Goal: Transaction & Acquisition: Purchase product/service

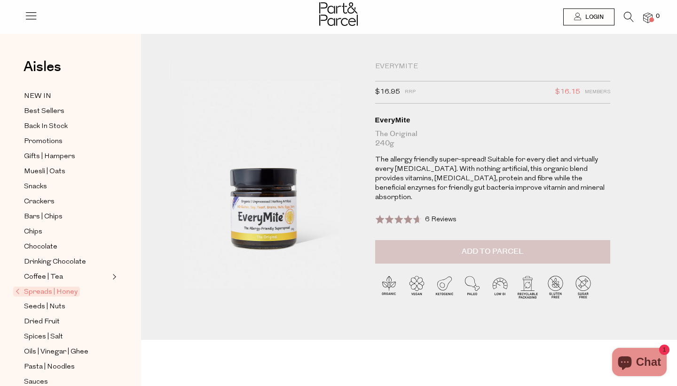
click at [488, 246] on span "Add to Parcel" at bounding box center [493, 251] width 62 height 11
click at [625, 14] on icon at bounding box center [629, 17] width 10 height 10
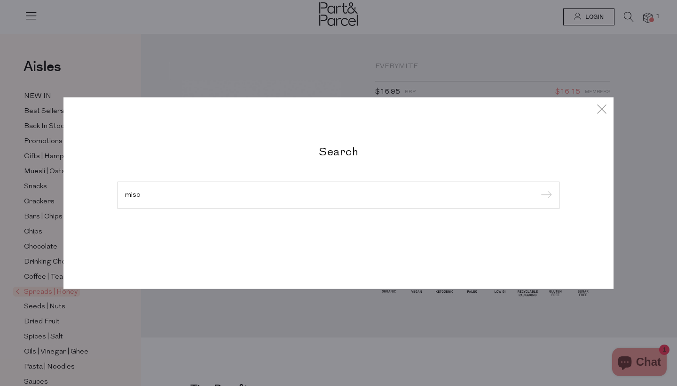
type input "miso"
click at [545, 196] on input "submit" at bounding box center [545, 196] width 14 height 14
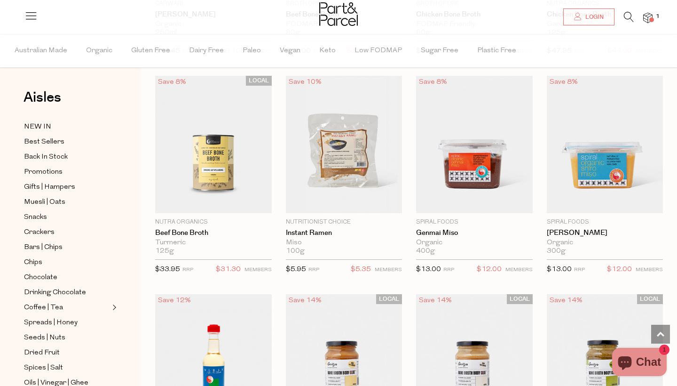
scroll to position [903, 0]
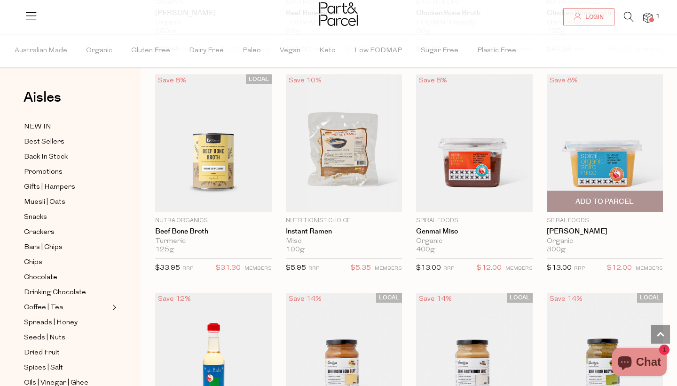
click at [609, 159] on img at bounding box center [605, 142] width 117 height 137
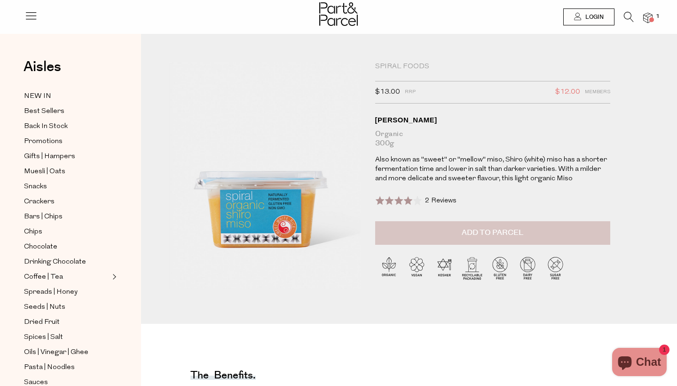
click at [497, 234] on span "Add to Parcel" at bounding box center [493, 232] width 62 height 11
click at [647, 20] on img at bounding box center [647, 18] width 9 height 11
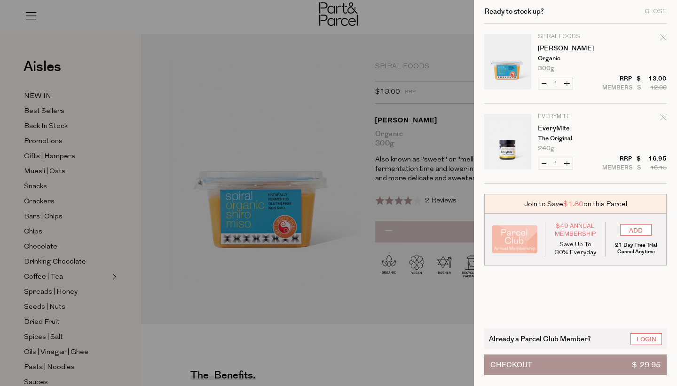
click at [359, 103] on div at bounding box center [338, 193] width 677 height 386
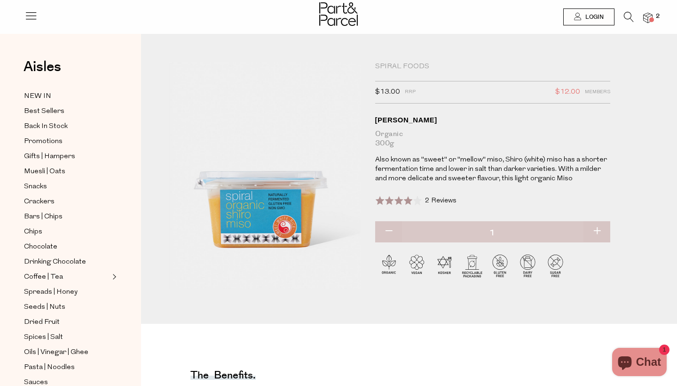
click at [598, 228] on button "button" at bounding box center [597, 231] width 27 height 21
type input "2"
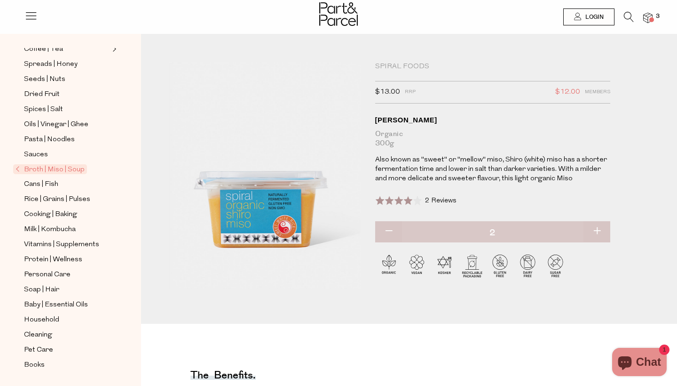
scroll to position [228, 0]
click at [46, 332] on span "Cleaning" at bounding box center [38, 334] width 28 height 11
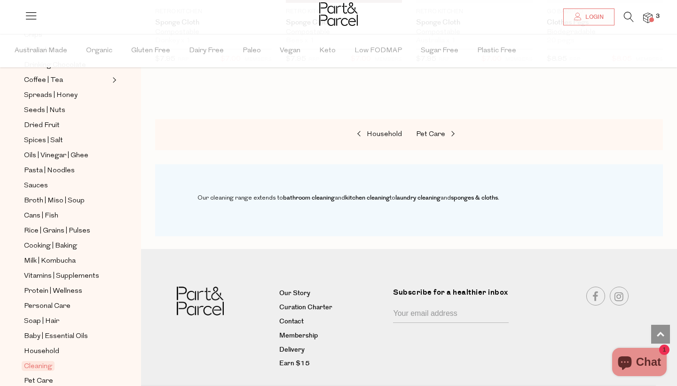
scroll to position [703, 0]
click at [51, 245] on span "Cooking | Baking" at bounding box center [50, 245] width 53 height 11
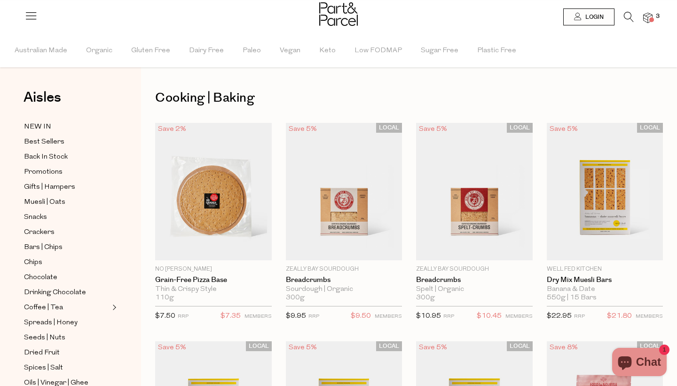
click at [626, 15] on icon at bounding box center [629, 17] width 10 height 10
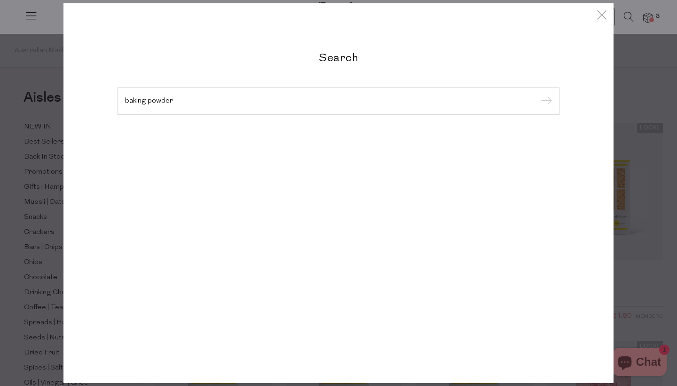
type input "baking powder"
click at [545, 102] on input "submit" at bounding box center [545, 102] width 14 height 14
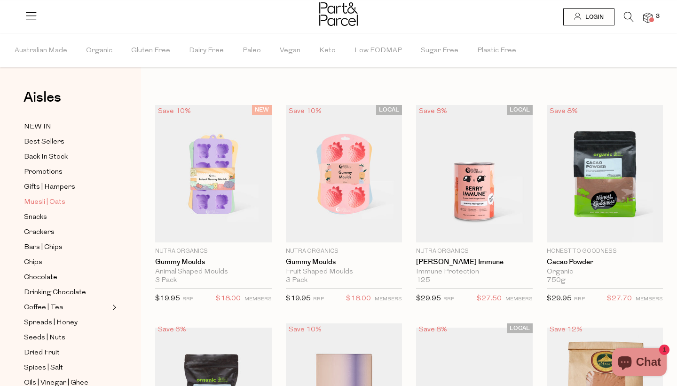
click at [35, 201] on span "Muesli | Oats" at bounding box center [44, 202] width 41 height 11
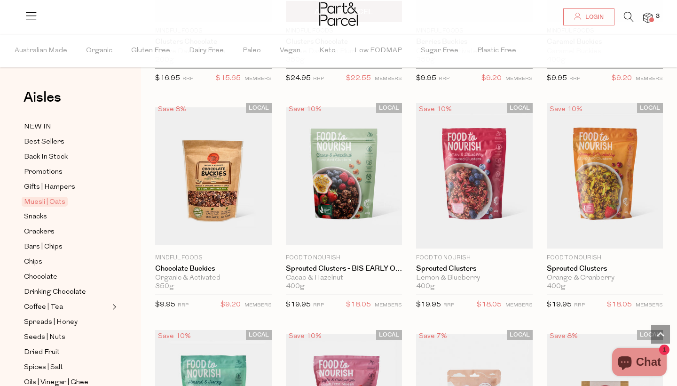
scroll to position [1113, 0]
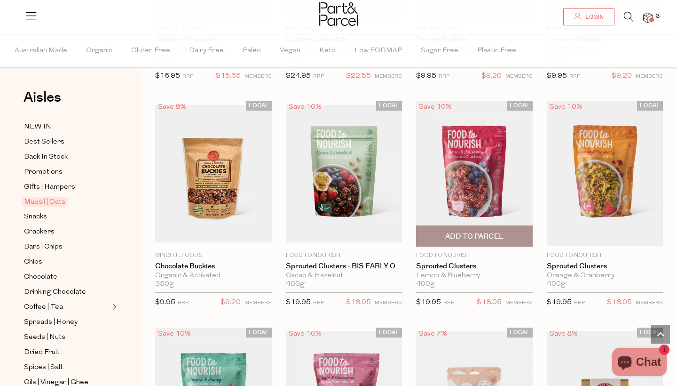
click at [476, 186] on img at bounding box center [474, 173] width 117 height 145
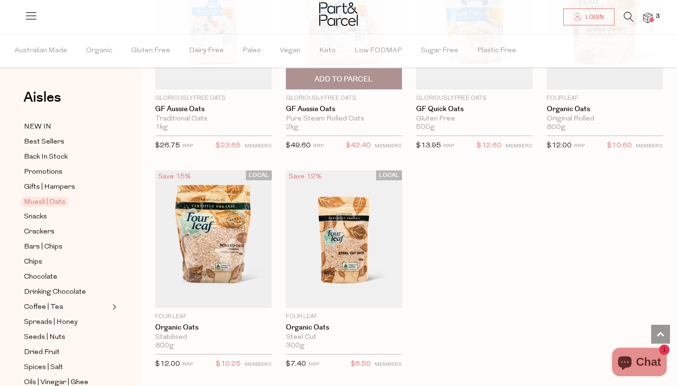
scroll to position [2588, 0]
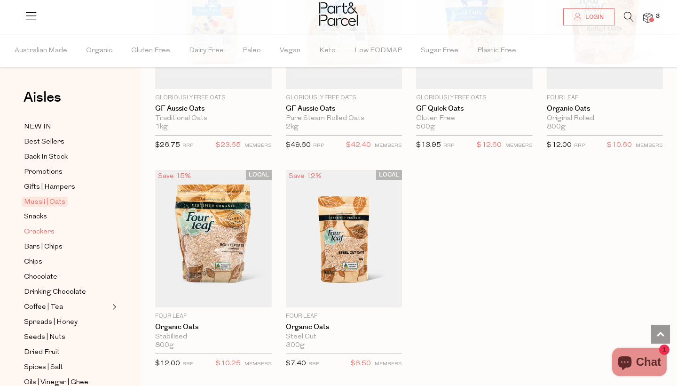
click at [38, 229] on span "Crackers" at bounding box center [39, 231] width 31 height 11
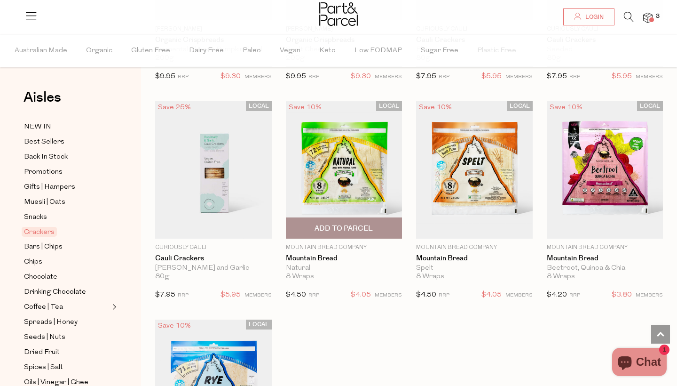
scroll to position [1769, 0]
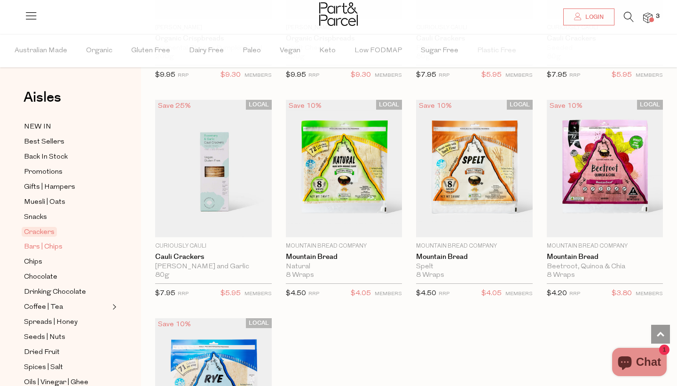
click at [37, 246] on span "Bars | Chips" at bounding box center [43, 246] width 39 height 11
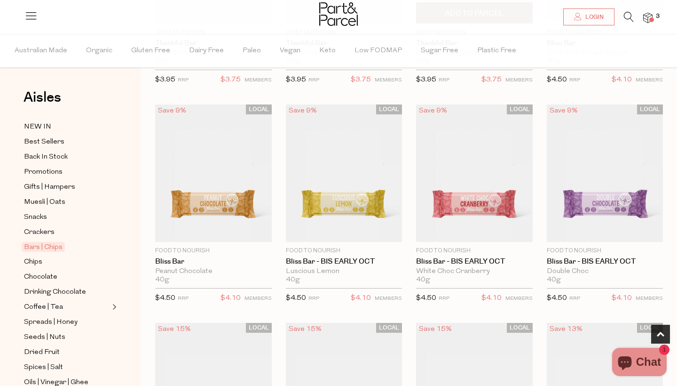
scroll to position [261, 0]
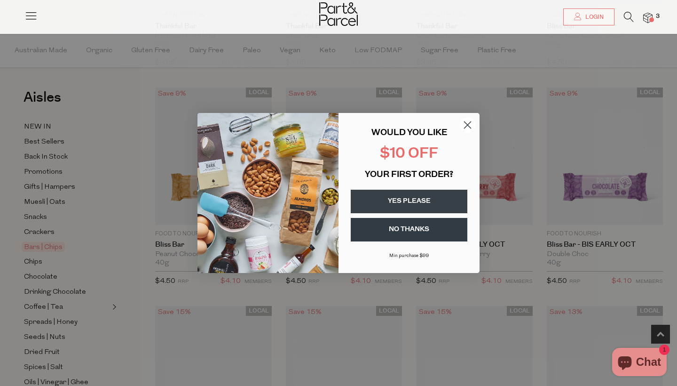
click at [470, 125] on circle "Close dialog" at bounding box center [468, 125] width 16 height 16
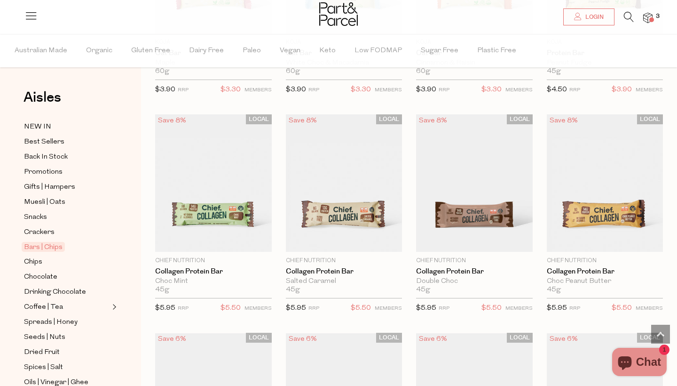
scroll to position [674, 0]
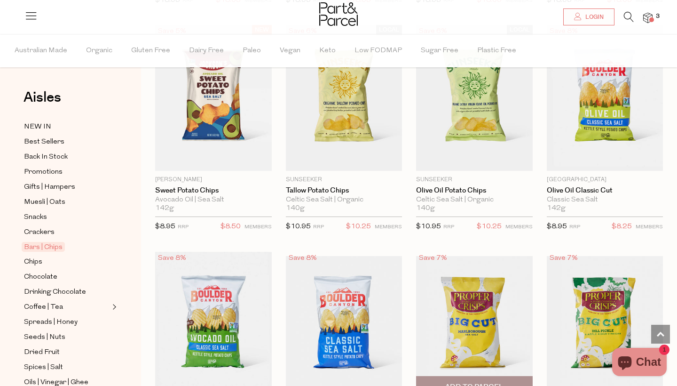
scroll to position [2770, 0]
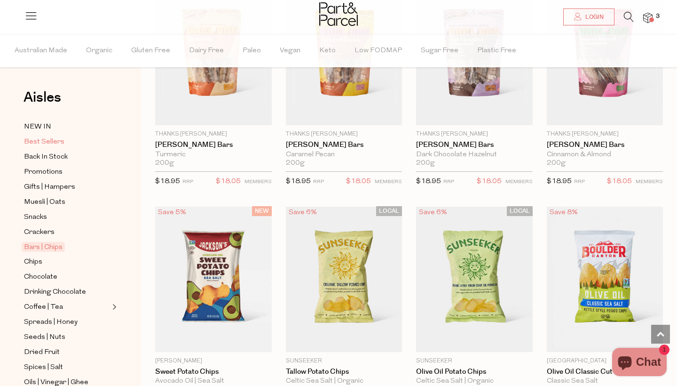
click at [53, 137] on span "Best Sellers" at bounding box center [44, 141] width 40 height 11
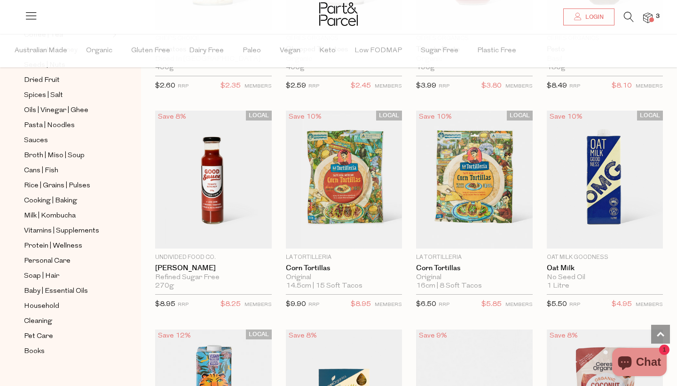
scroll to position [1460, 0]
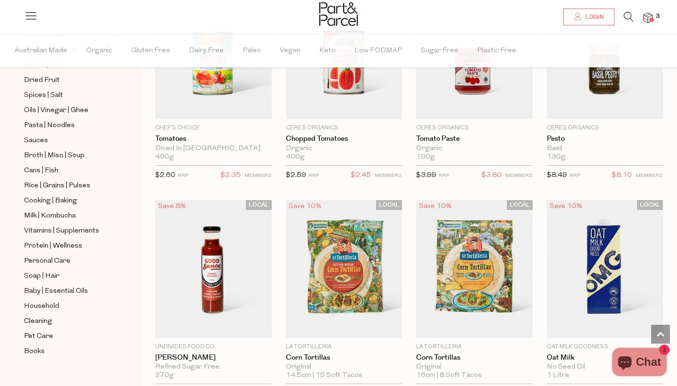
click at [650, 19] on span at bounding box center [651, 19] width 5 height 5
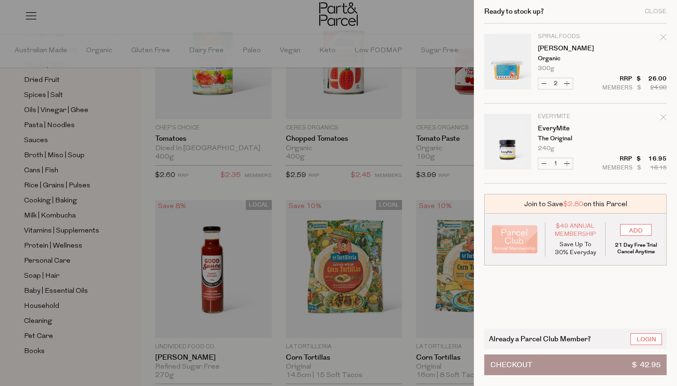
click at [570, 165] on button "Increase EveryMite" at bounding box center [566, 163] width 11 height 11
type input "2"
click at [568, 81] on button "Increase Shiro Miso" at bounding box center [566, 83] width 11 height 11
type input "3"
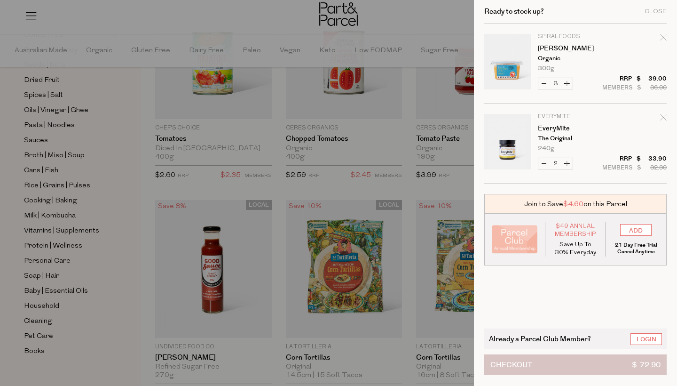
click at [546, 366] on button "Checkout $ 72.90" at bounding box center [575, 364] width 182 height 21
